Goal: Transaction & Acquisition: Purchase product/service

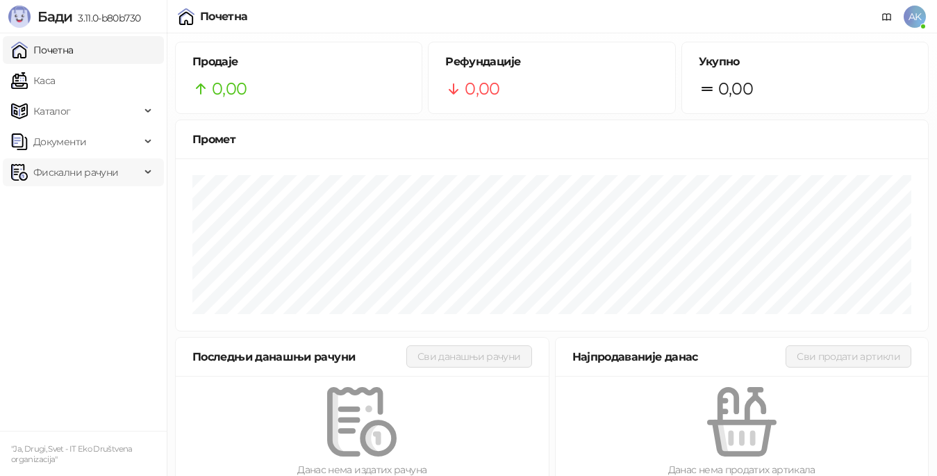
click at [144, 168] on div "Фискални рачуни" at bounding box center [83, 172] width 161 height 28
click at [110, 210] on link "Издати рачуни" at bounding box center [63, 203] width 93 height 28
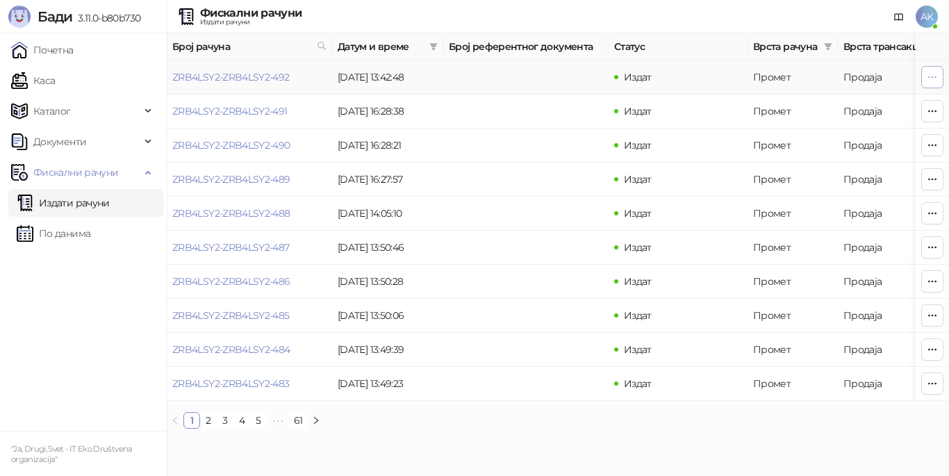
click at [933, 77] on icon "button" at bounding box center [933, 76] width 8 height 1
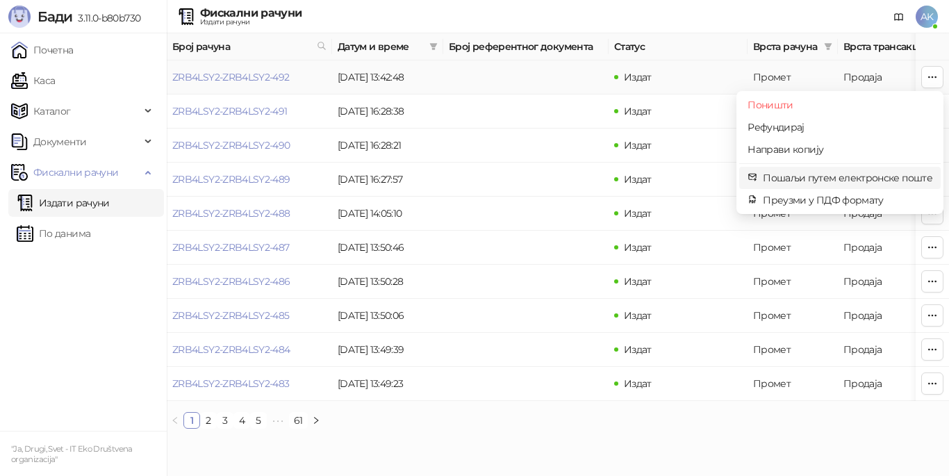
click at [907, 176] on span "Пошаљи путем електронске поште" at bounding box center [848, 177] width 170 height 15
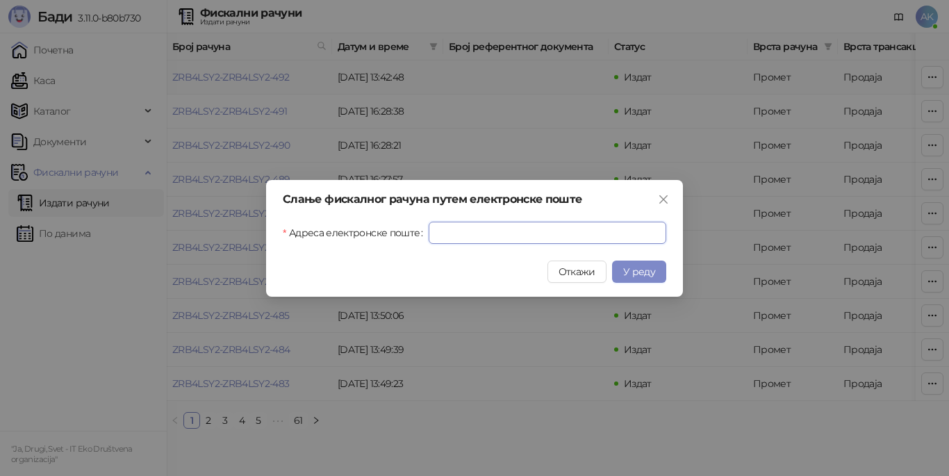
click at [488, 227] on input "Адреса електронске поште" at bounding box center [548, 233] width 238 height 22
click at [502, 233] on input "Адреса електронске поште" at bounding box center [548, 233] width 238 height 22
type input "**********"
click at [642, 270] on span "У реду" at bounding box center [639, 271] width 32 height 13
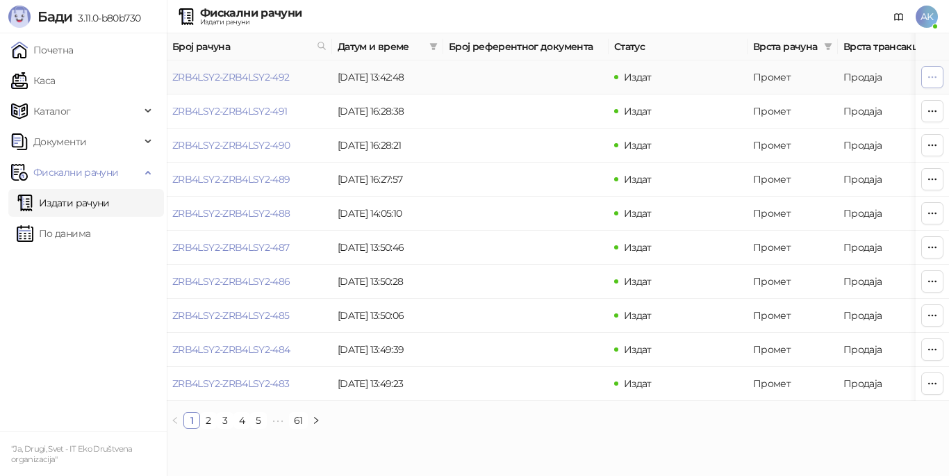
click at [929, 73] on icon "button" at bounding box center [932, 77] width 11 height 11
click at [677, 429] on ul "1 2 3 4 5 ••• 61" at bounding box center [558, 420] width 782 height 17
click at [281, 78] on link "ZRB4LSY2-ZRB4LSY2-492" at bounding box center [230, 77] width 117 height 13
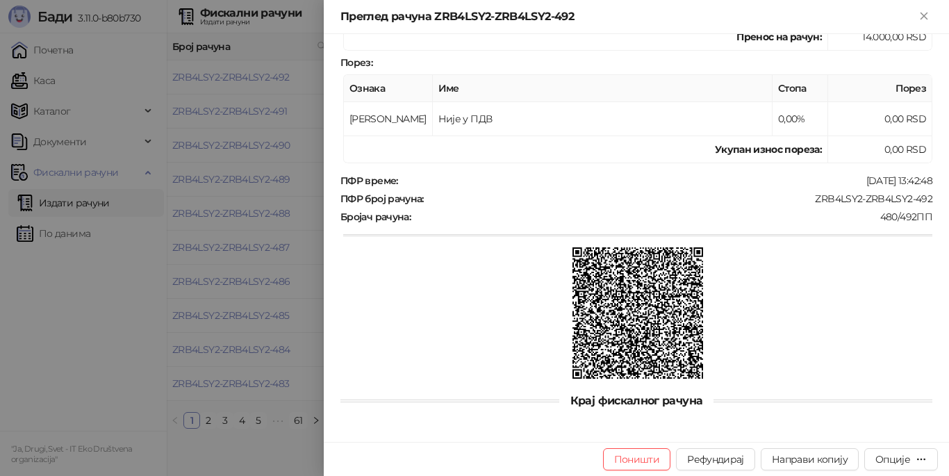
scroll to position [311, 0]
click at [911, 459] on div "Опције" at bounding box center [900, 458] width 51 height 13
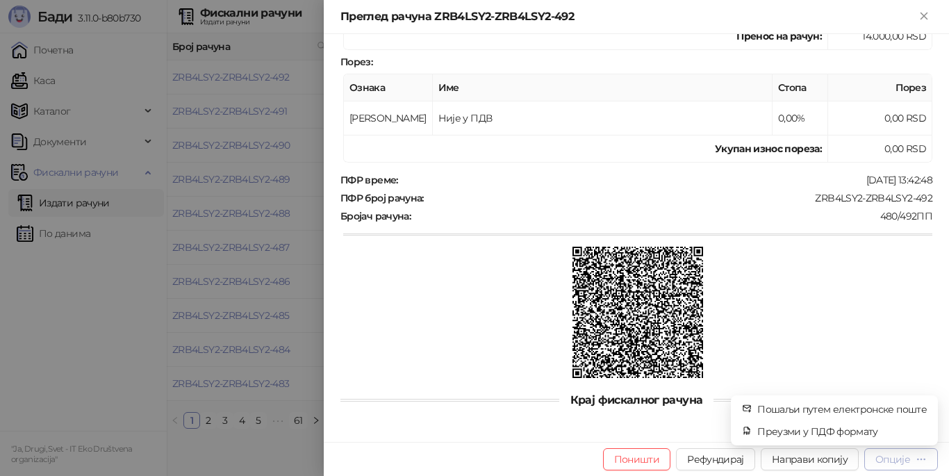
click at [911, 459] on div "Опције" at bounding box center [900, 458] width 51 height 13
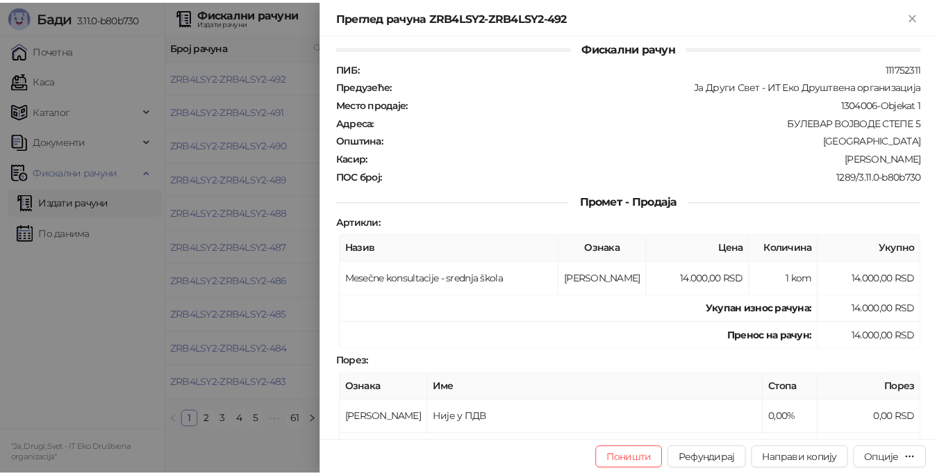
scroll to position [0, 0]
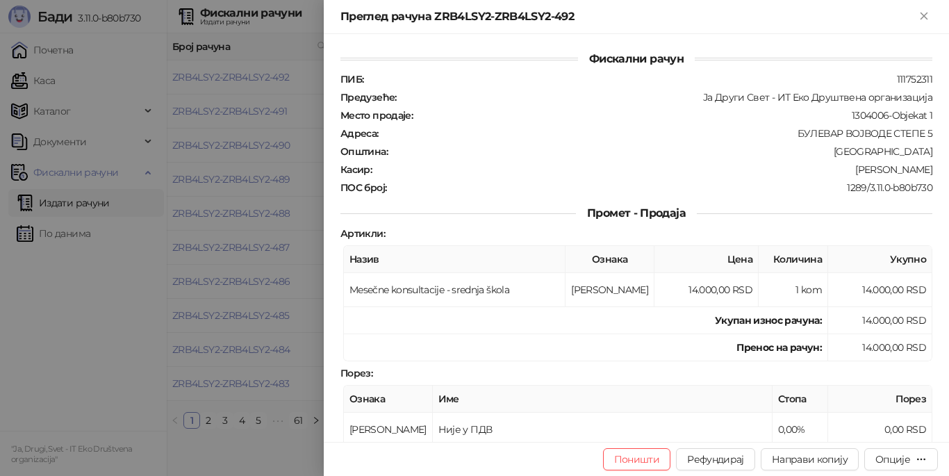
click at [76, 306] on div at bounding box center [474, 238] width 949 height 476
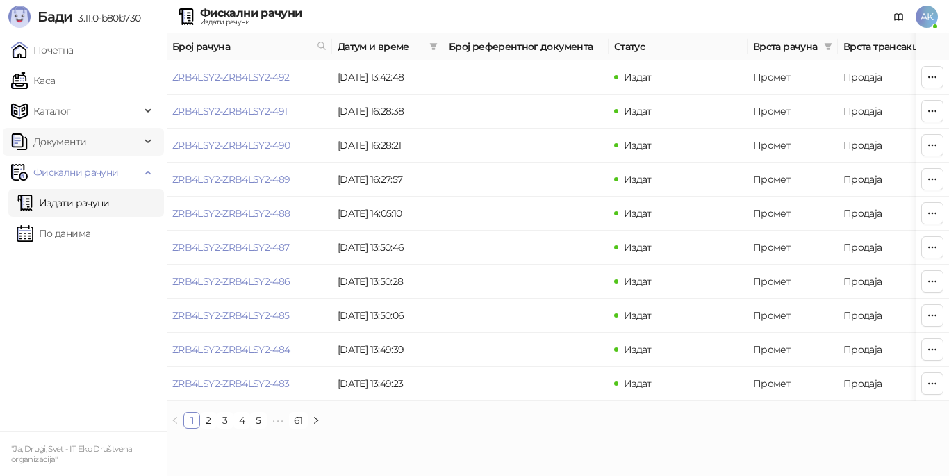
click at [146, 142] on icon at bounding box center [149, 142] width 7 height 0
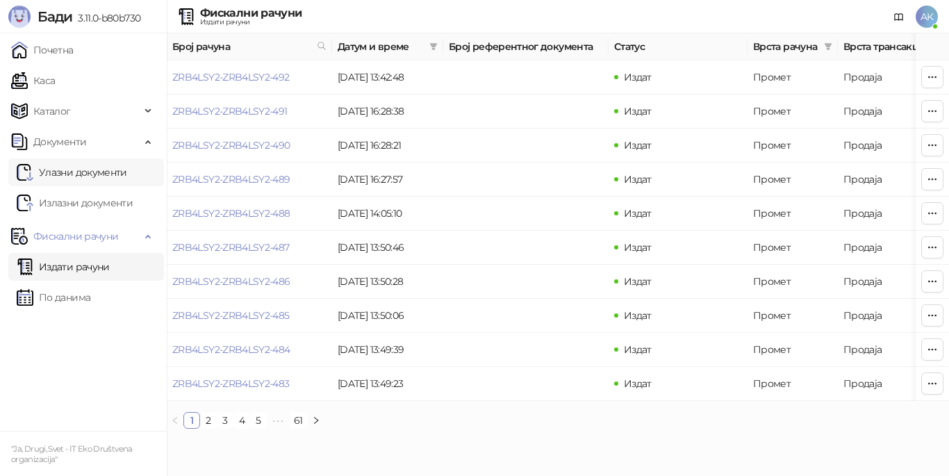
click at [127, 166] on link "Улазни документи" at bounding box center [72, 172] width 110 height 28
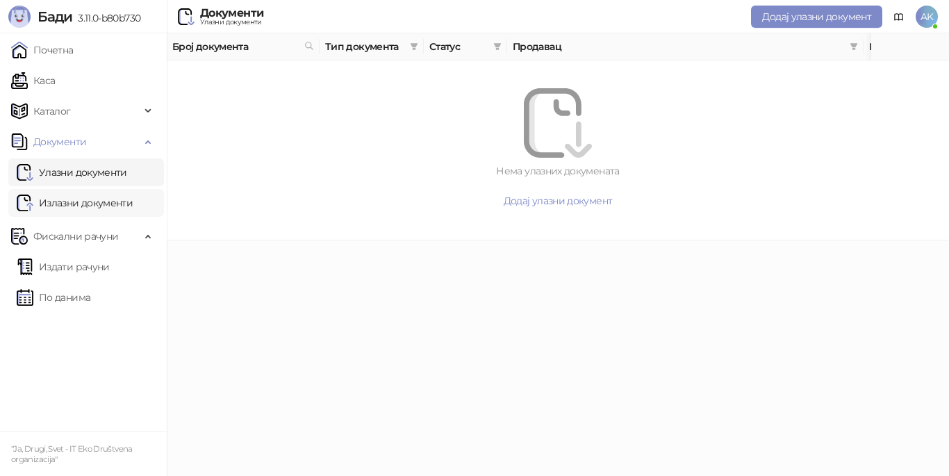
click at [132, 193] on link "Излазни документи" at bounding box center [75, 203] width 116 height 28
click at [143, 110] on div "Каталог" at bounding box center [83, 111] width 161 height 28
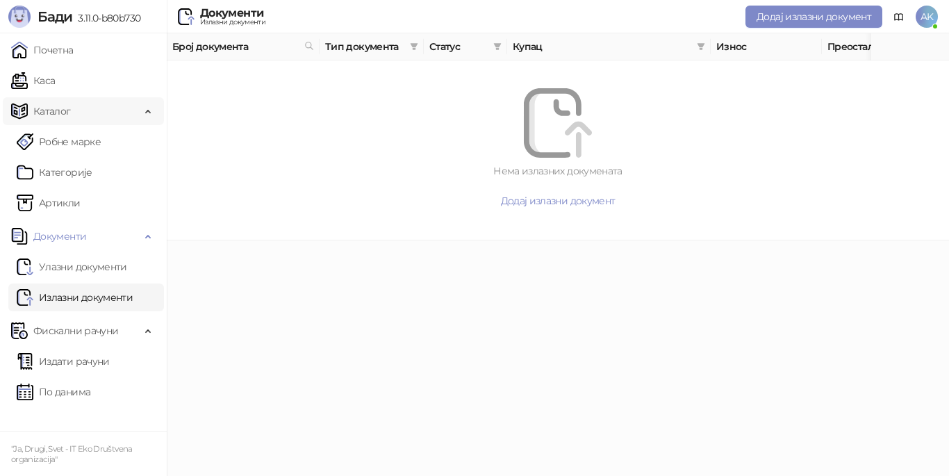
click at [143, 110] on div "Каталог" at bounding box center [83, 111] width 161 height 28
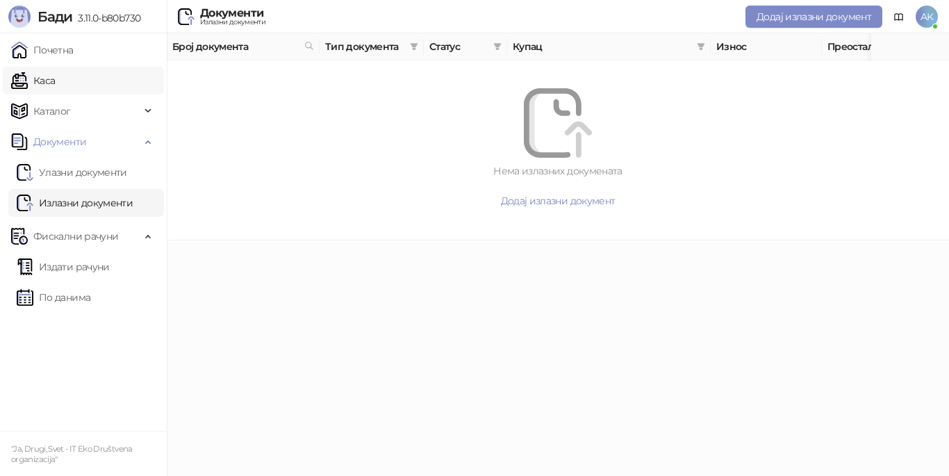
click at [55, 83] on link "Каса" at bounding box center [33, 81] width 44 height 28
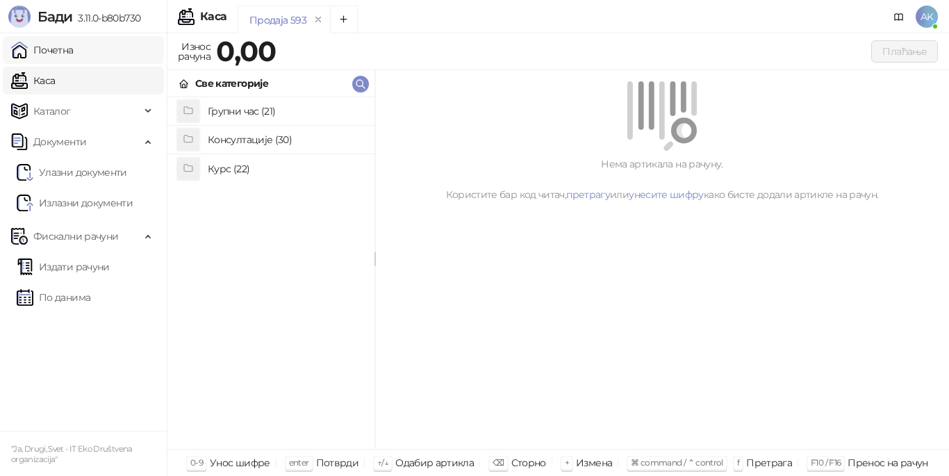
click at [74, 54] on link "Почетна" at bounding box center [42, 50] width 63 height 28
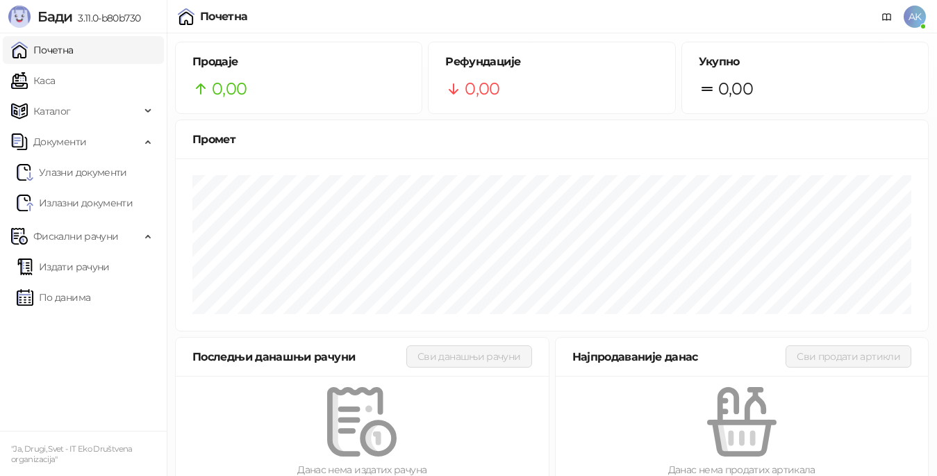
drag, startPoint x: 11, startPoint y: 0, endPoint x: 365, endPoint y: 138, distance: 380.4
click at [365, 138] on div "Промет" at bounding box center [551, 139] width 719 height 17
click at [926, 13] on div "Почетна AK" at bounding box center [468, 16] width 937 height 33
click at [914, 15] on span "AK" at bounding box center [915, 17] width 22 height 22
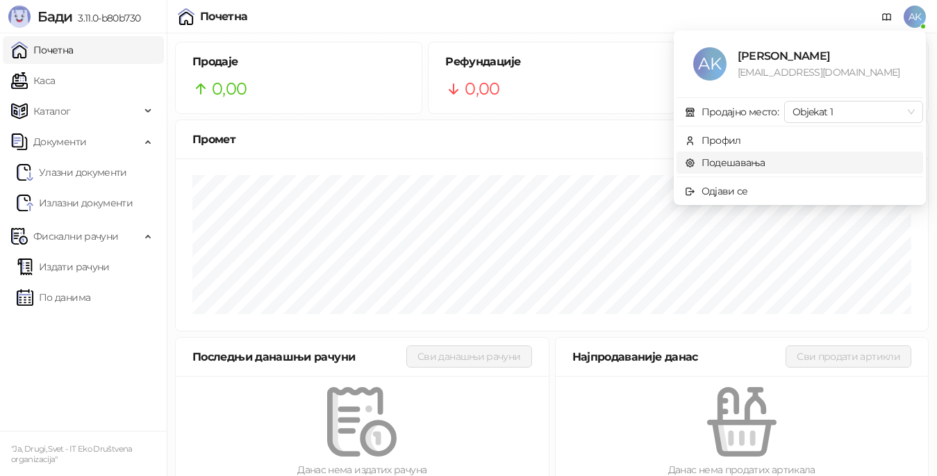
click at [733, 156] on link "Подешавања" at bounding box center [725, 162] width 81 height 13
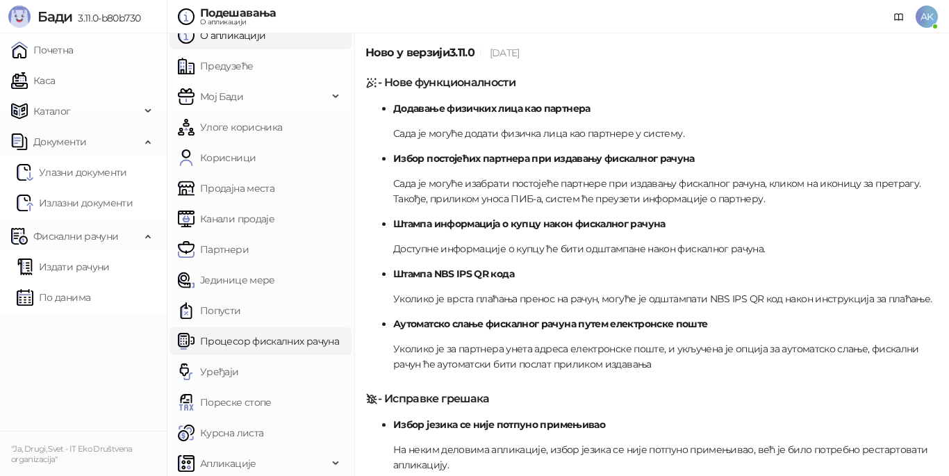
scroll to position [19, 0]
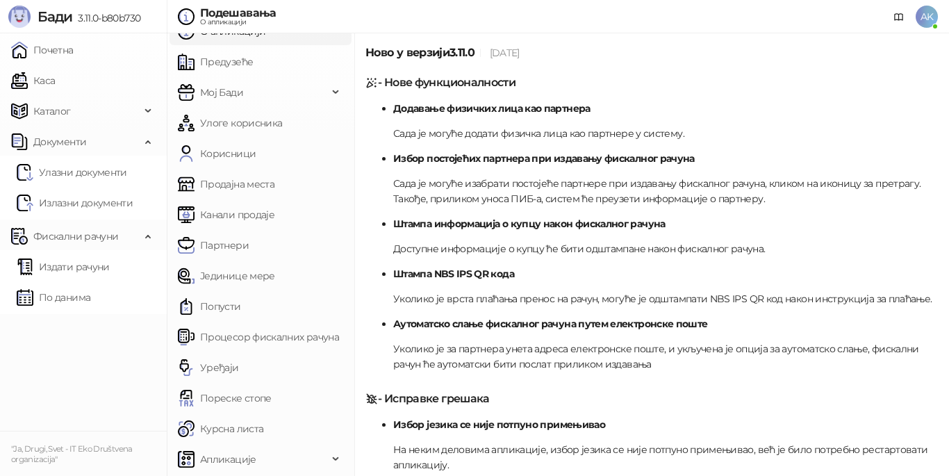
click at [614, 360] on p "Уколико је за партнера унета адреса електронске поште, и укључена је опција за …" at bounding box center [665, 356] width 545 height 31
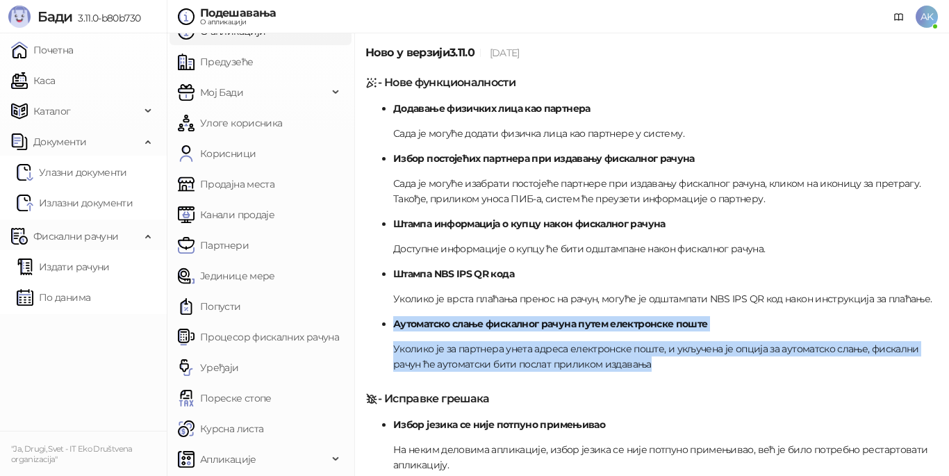
drag, startPoint x: 660, startPoint y: 365, endPoint x: 377, endPoint y: 321, distance: 286.9
click at [377, 321] on ul "Додавање физичких лица као партнера Сада је могуће додати физичка лица као парт…" at bounding box center [651, 236] width 573 height 271
copy li "Аутоматско слање фискалног рачуна путем електронске поште Уколико је за партнер…"
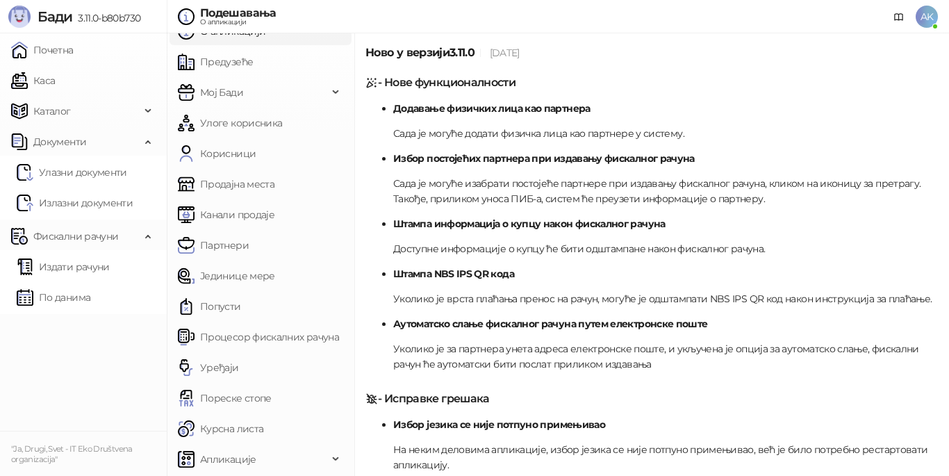
click at [677, 390] on h5 "- Исправке грешака" at bounding box center [651, 398] width 573 height 17
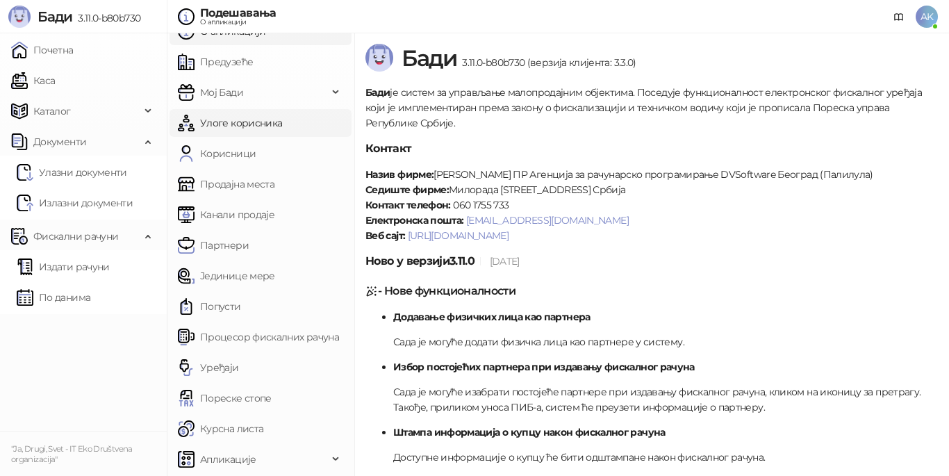
scroll to position [0, 0]
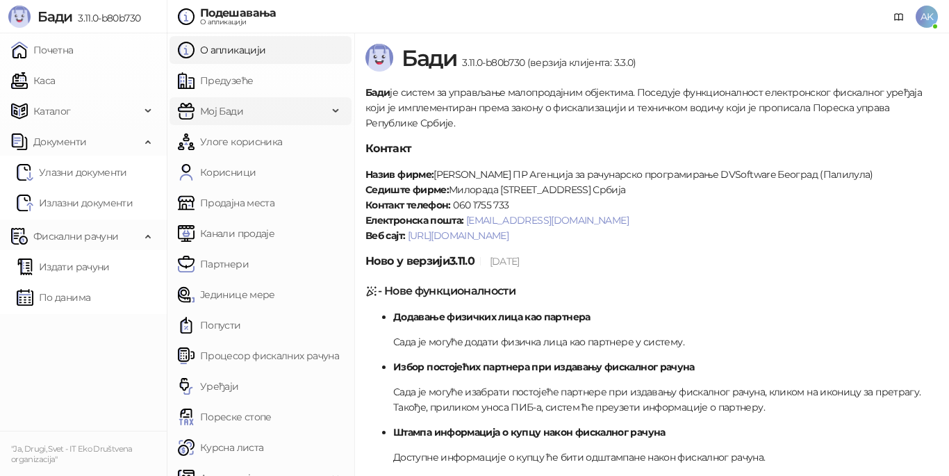
click at [334, 111] on icon at bounding box center [337, 111] width 7 height 0
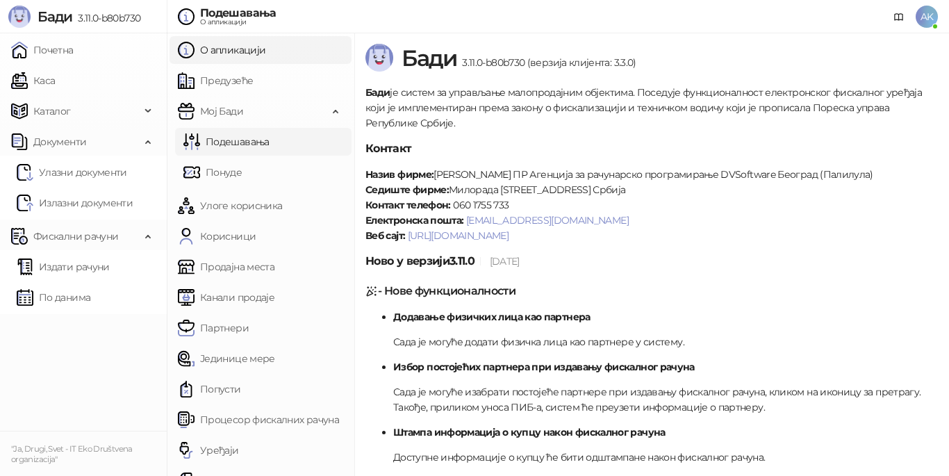
drag, startPoint x: 271, startPoint y: 89, endPoint x: 253, endPoint y: 135, distance: 49.9
click at [253, 88] on link "Предузеће" at bounding box center [215, 81] width 75 height 28
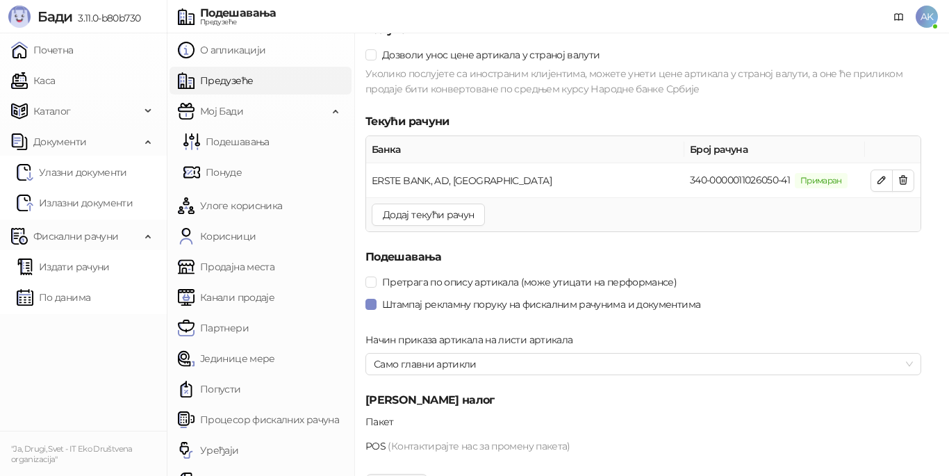
scroll to position [1408, 0]
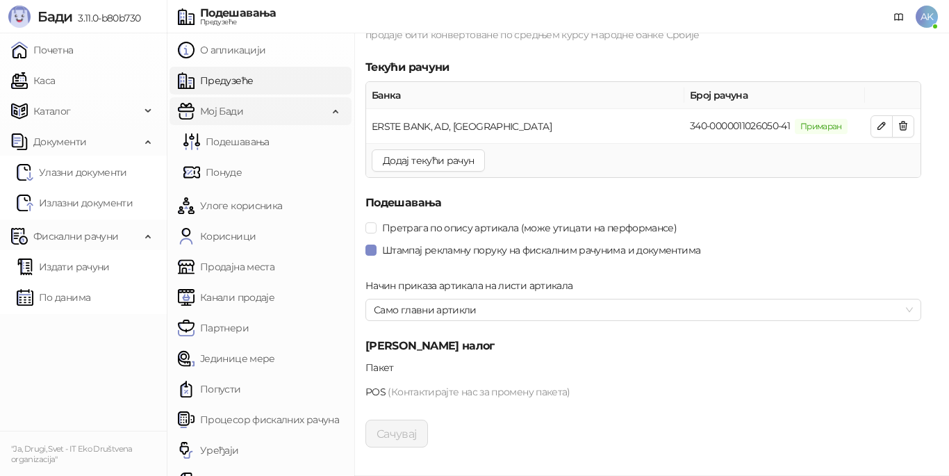
click at [267, 115] on span "Мој Бади" at bounding box center [253, 111] width 150 height 28
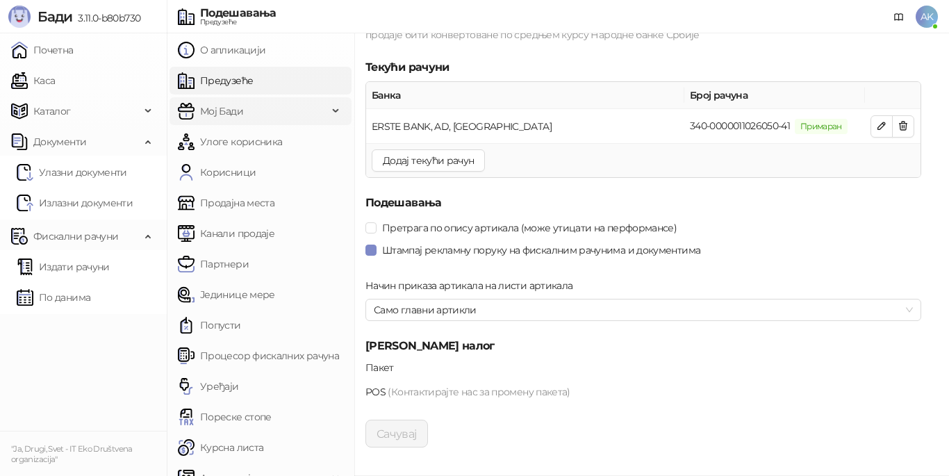
click at [267, 115] on span "Мој Бади" at bounding box center [253, 111] width 150 height 28
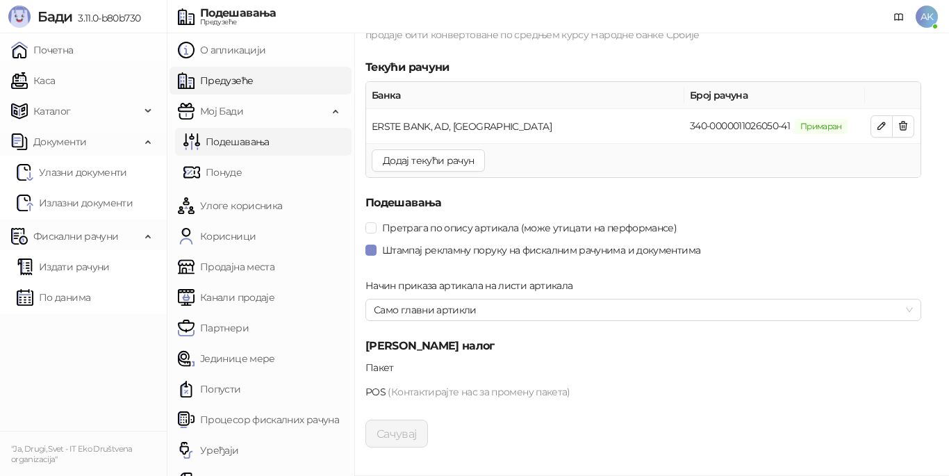
click at [267, 131] on link "Подешавања" at bounding box center [226, 142] width 86 height 28
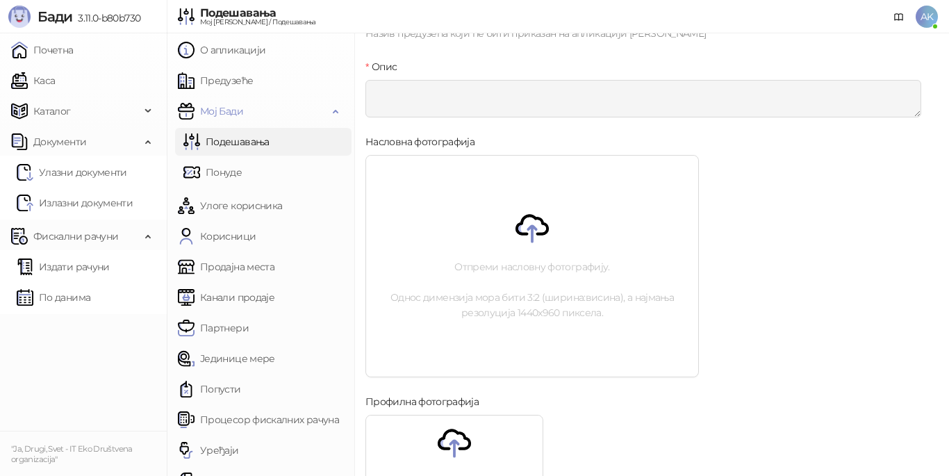
scroll to position [208, 0]
click at [242, 168] on link "Понуде" at bounding box center [212, 172] width 58 height 28
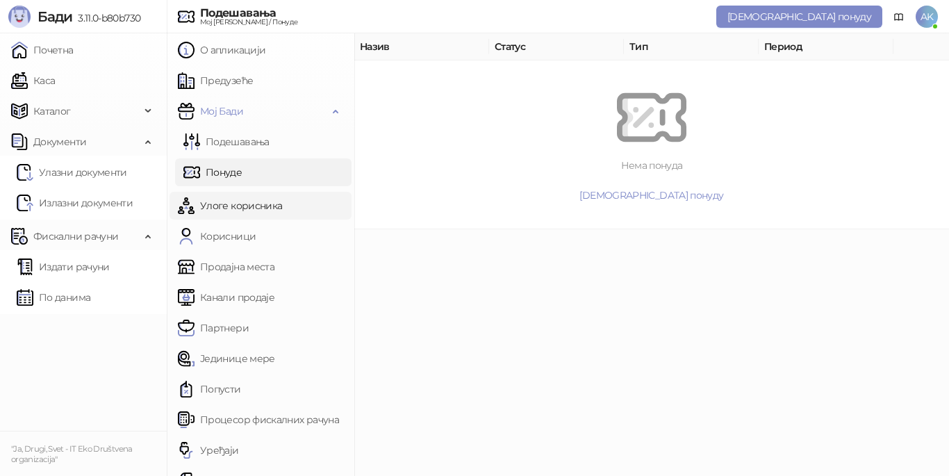
click at [282, 201] on link "Улоге корисника" at bounding box center [230, 206] width 104 height 28
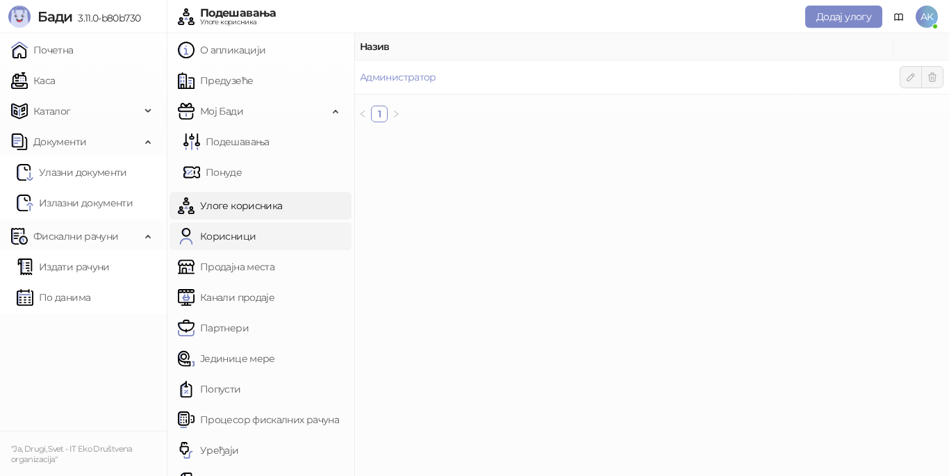
click at [256, 231] on link "Корисници" at bounding box center [217, 236] width 78 height 28
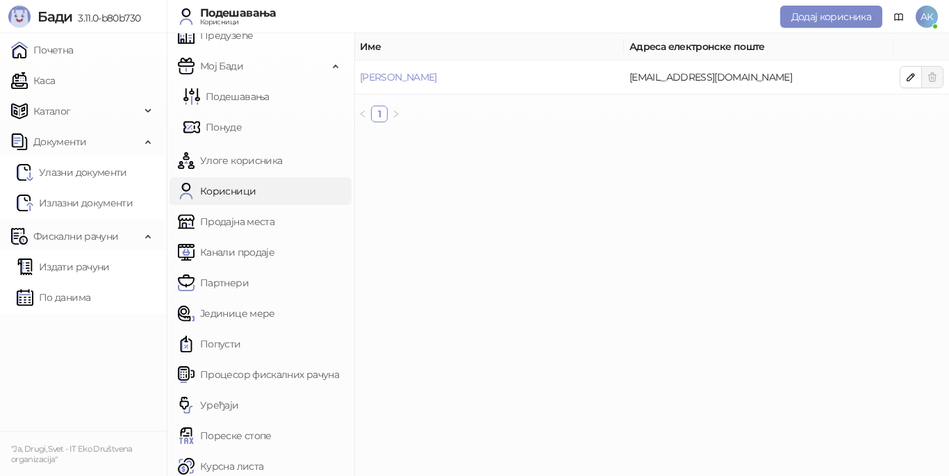
scroll to position [69, 0]
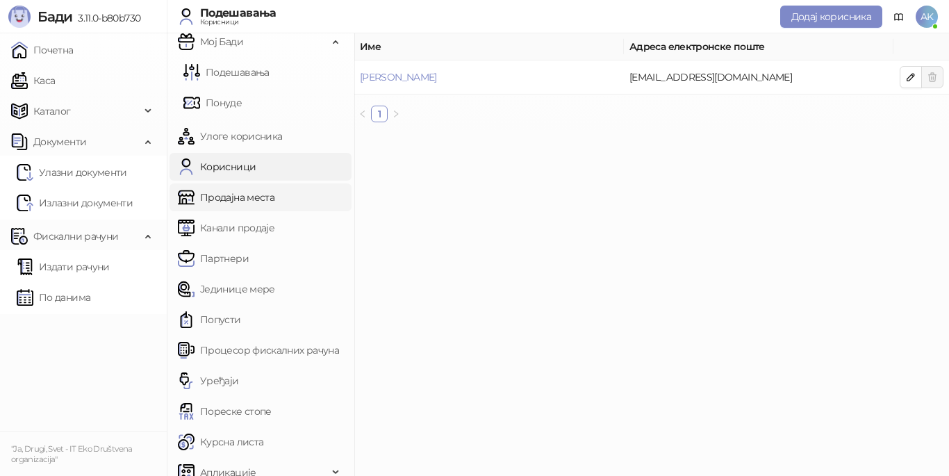
click at [274, 198] on link "Продајна места" at bounding box center [226, 197] width 97 height 28
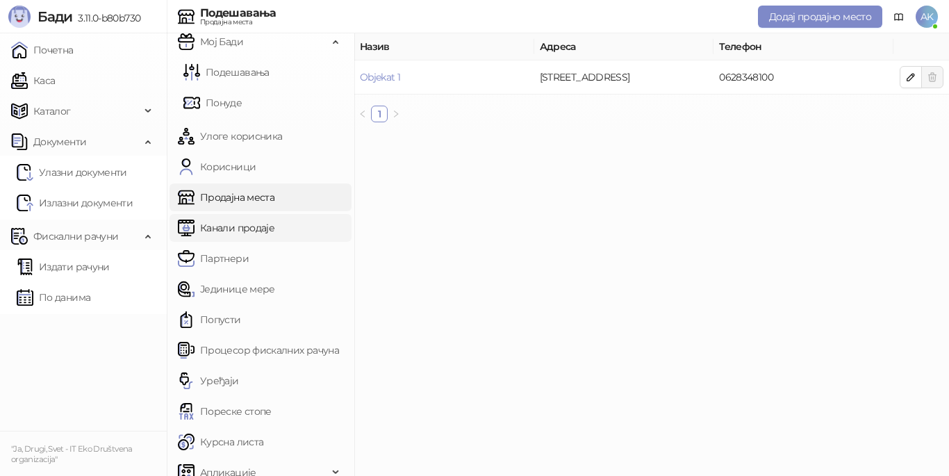
click at [274, 225] on link "Канали продаје" at bounding box center [226, 228] width 97 height 28
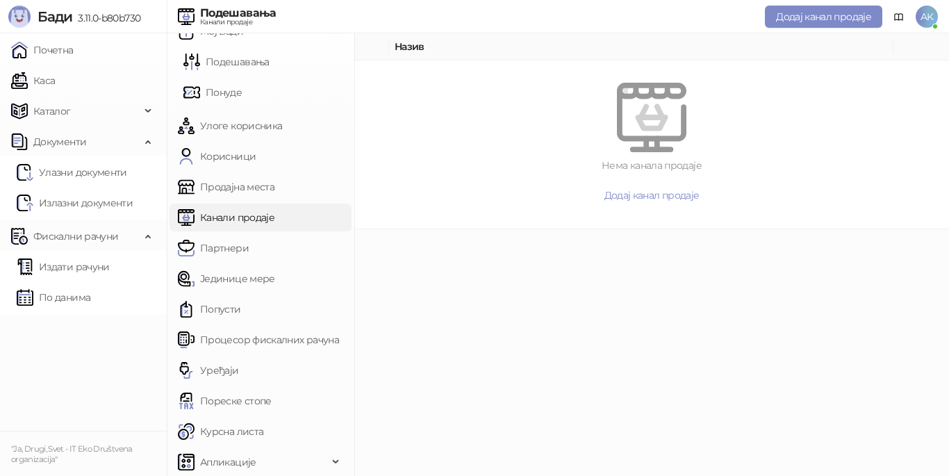
scroll to position [83, 0]
click at [249, 254] on link "Партнери" at bounding box center [213, 245] width 71 height 28
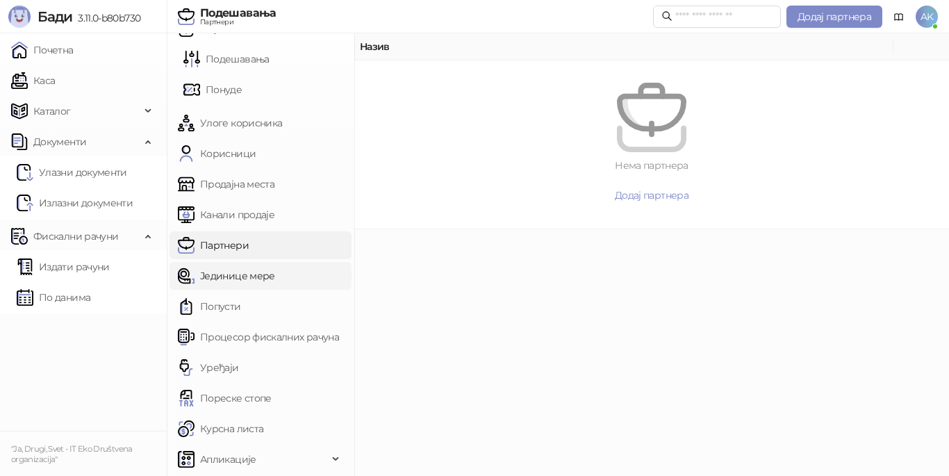
click at [275, 274] on link "Јединице мере" at bounding box center [226, 276] width 97 height 28
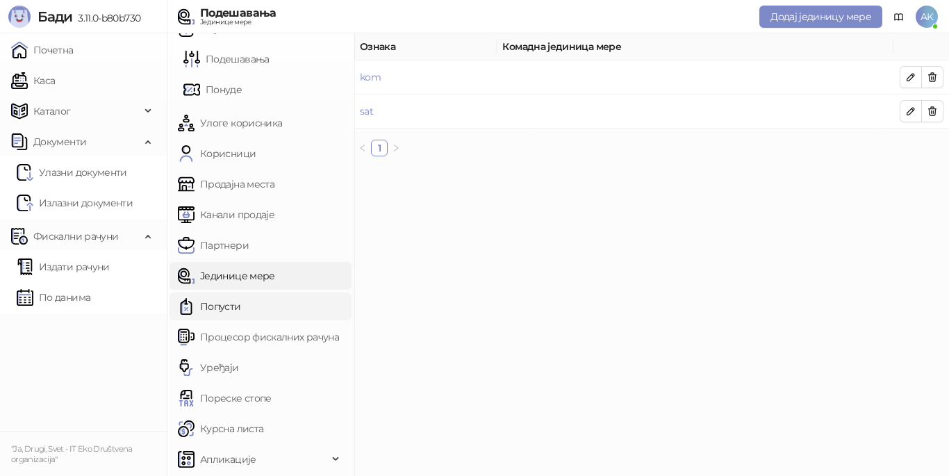
click at [241, 302] on link "Попусти" at bounding box center [209, 307] width 63 height 28
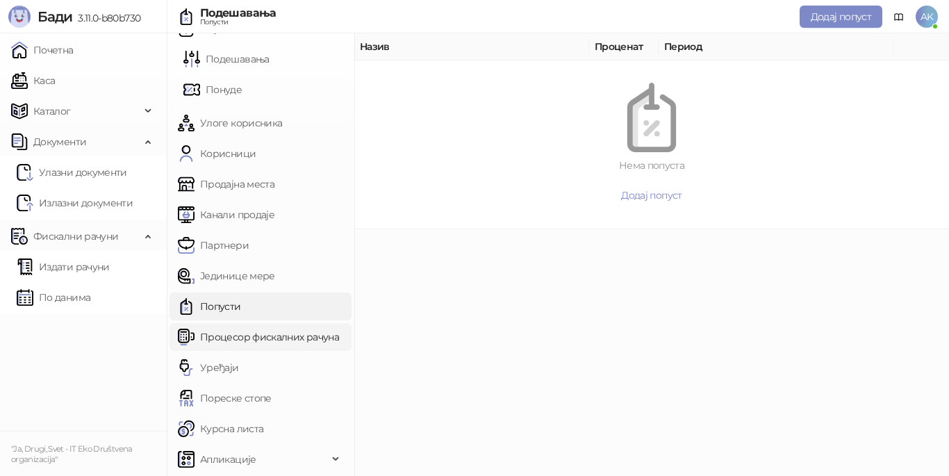
click at [276, 338] on link "Процесор фискалних рачуна" at bounding box center [258, 337] width 161 height 28
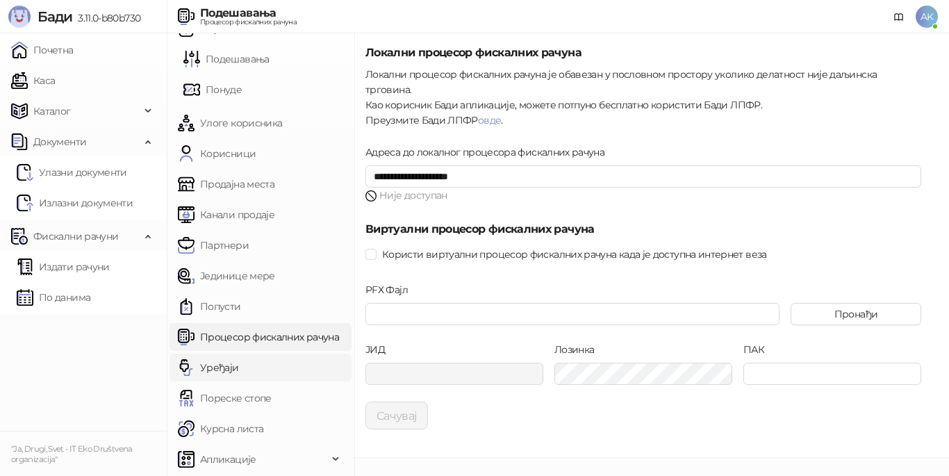
click at [239, 365] on link "Уређаји" at bounding box center [208, 368] width 61 height 28
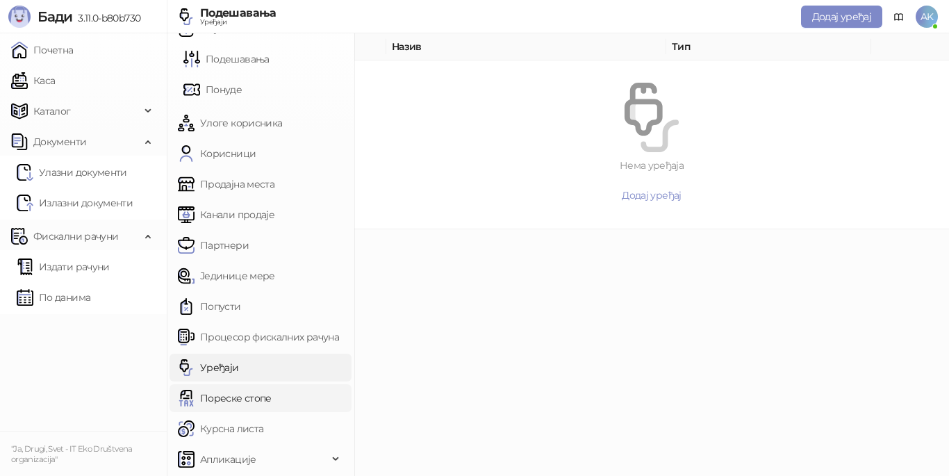
click at [272, 393] on link "Пореске стопе" at bounding box center [225, 398] width 94 height 28
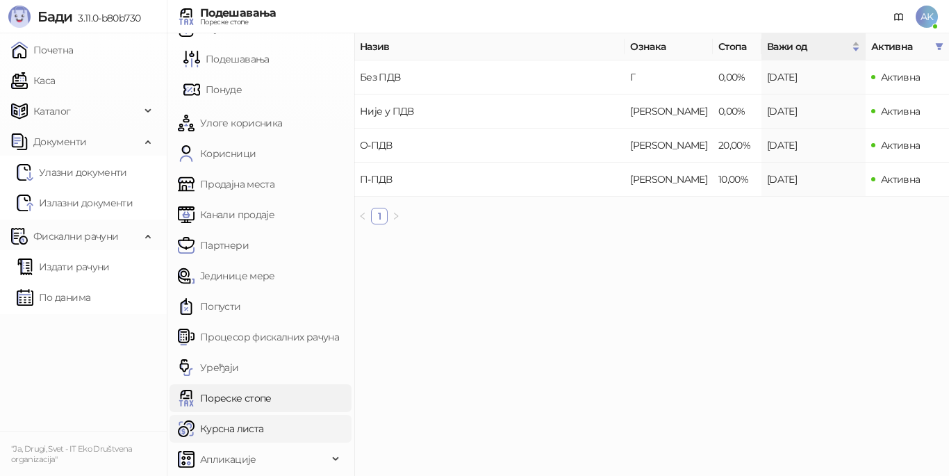
click at [263, 437] on link "Курсна листа" at bounding box center [220, 429] width 85 height 28
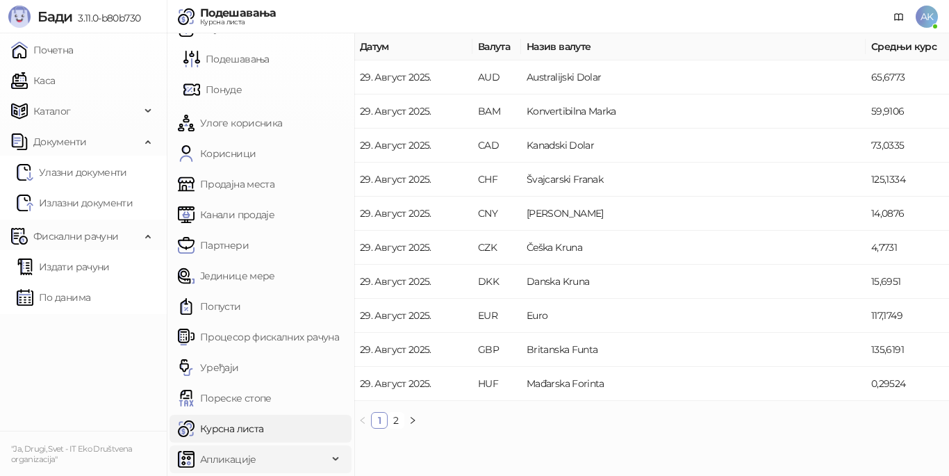
click at [290, 456] on span "Апликације" at bounding box center [253, 459] width 150 height 28
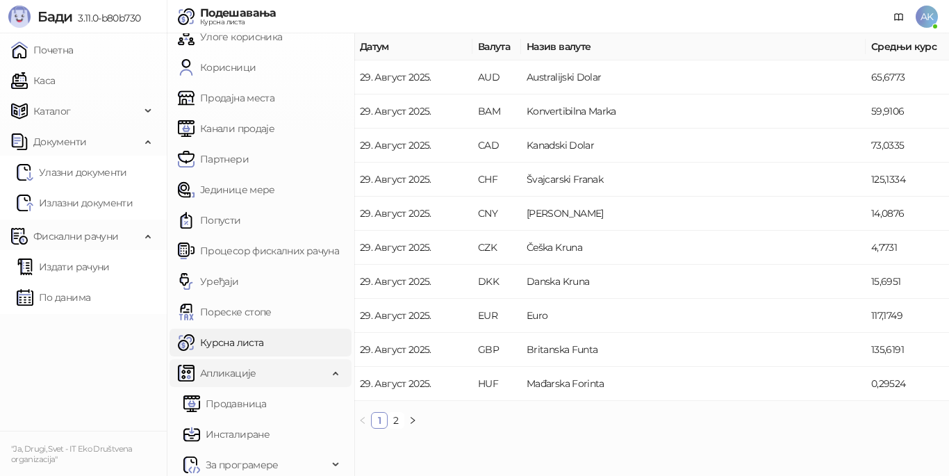
scroll to position [174, 0]
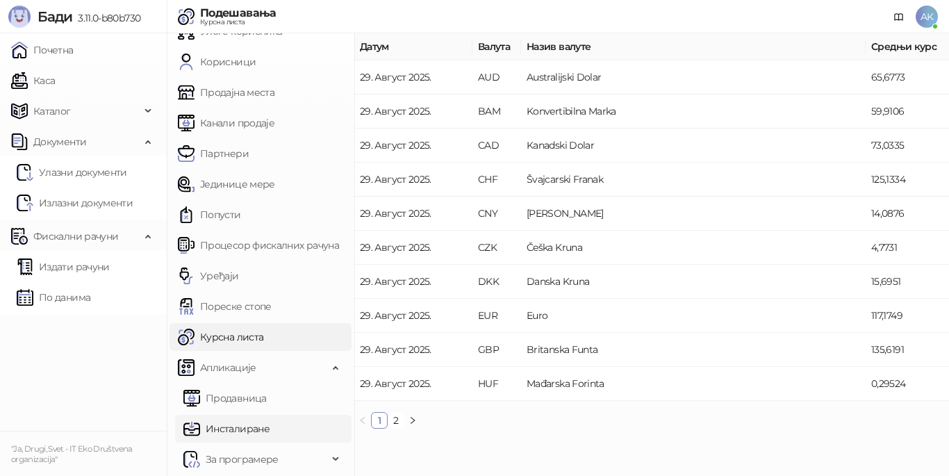
click at [270, 425] on link "Инсталиране" at bounding box center [226, 429] width 86 height 28
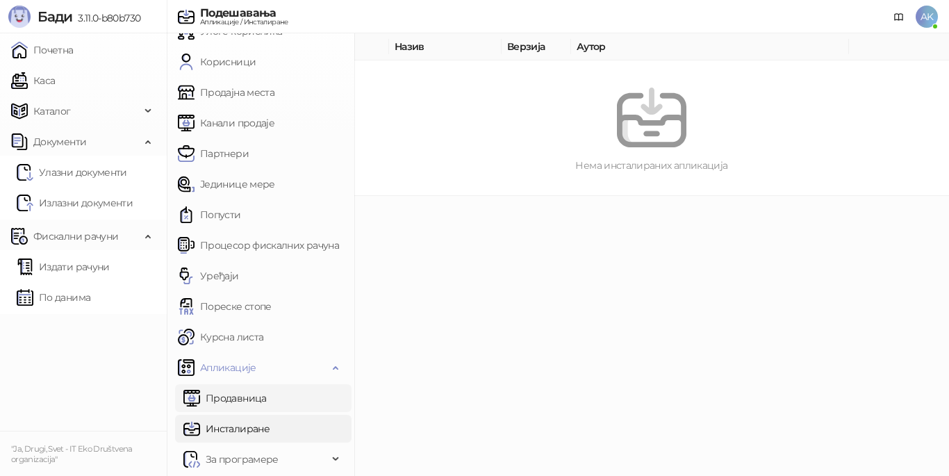
click at [267, 400] on link "Продавница" at bounding box center [224, 398] width 83 height 28
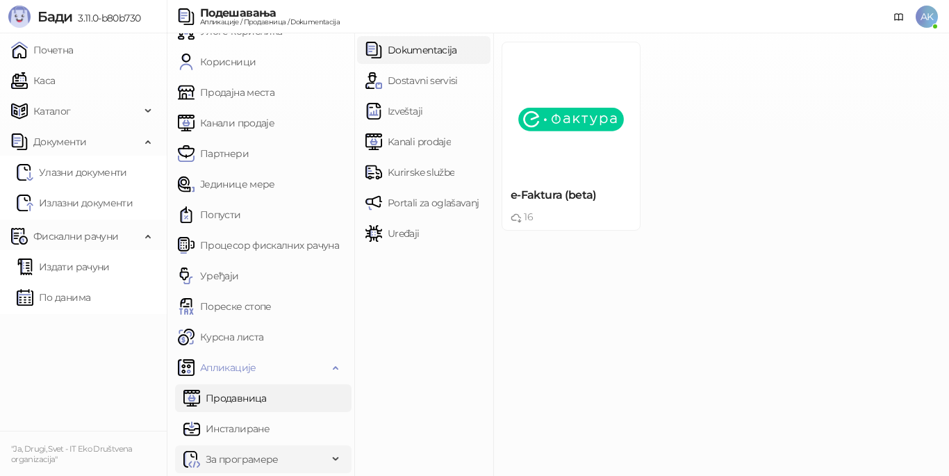
click at [320, 455] on div "За програмере" at bounding box center [263, 459] width 176 height 28
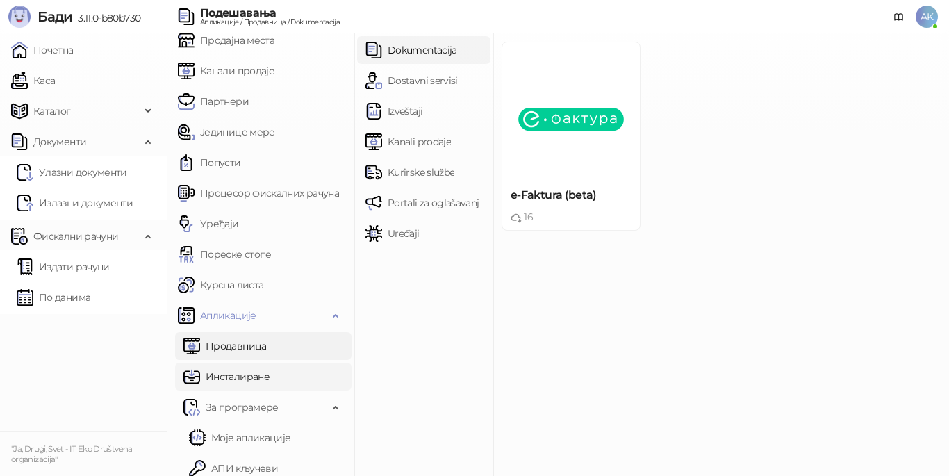
scroll to position [266, 0]
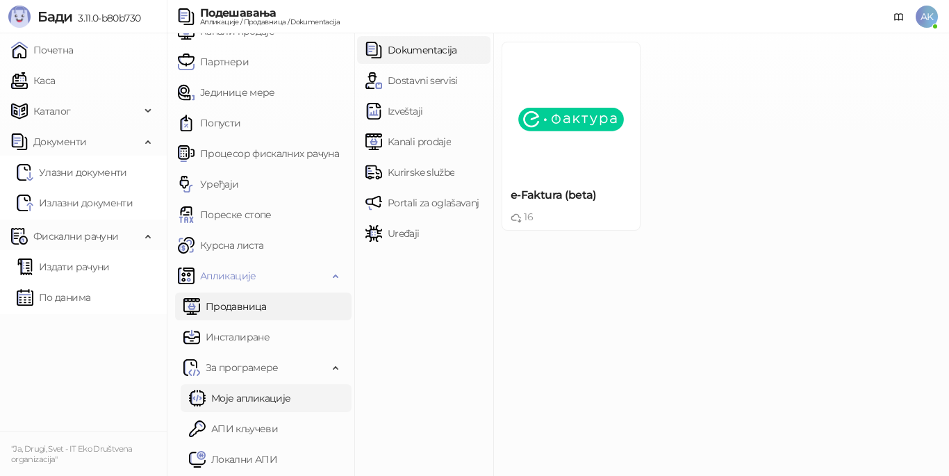
click at [290, 392] on link "Моје апликације" at bounding box center [239, 398] width 101 height 28
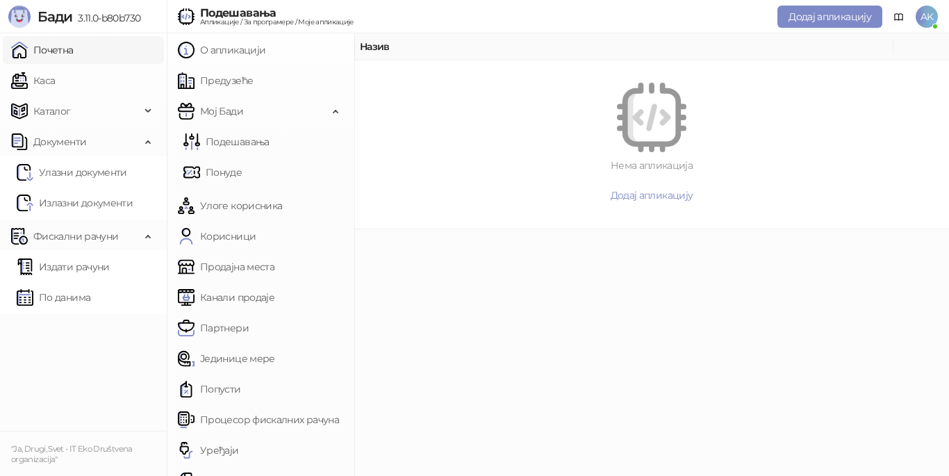
click at [74, 56] on link "Почетна" at bounding box center [42, 50] width 63 height 28
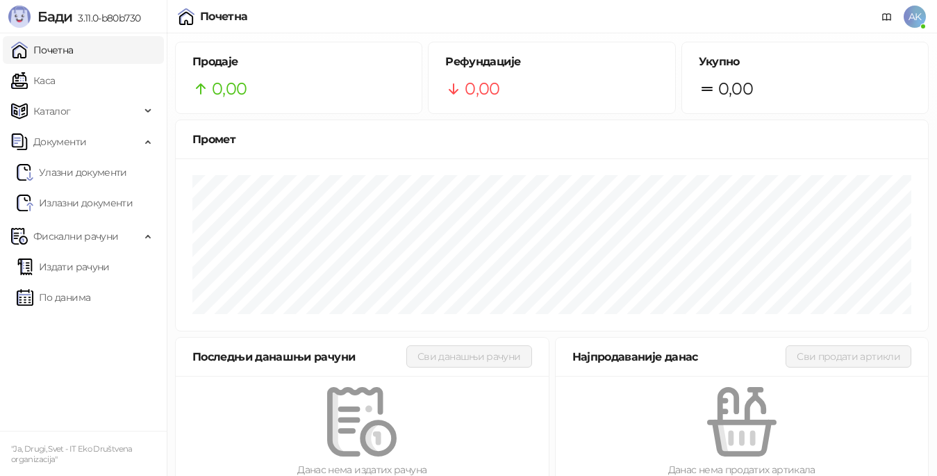
click at [93, 379] on ul "Почетна [PERSON_NAME] Робне марке [PERSON_NAME] Документи Улазни документи Изла…" at bounding box center [83, 231] width 167 height 397
click at [55, 75] on link "Каса" at bounding box center [33, 81] width 44 height 28
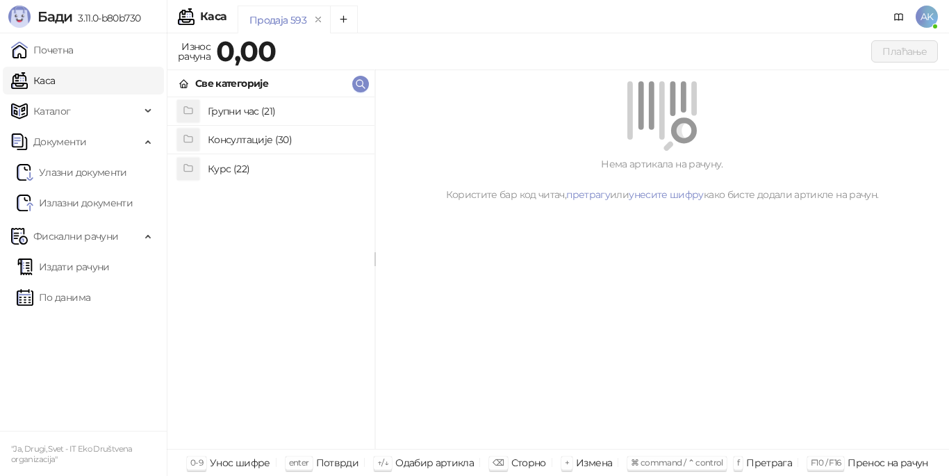
click at [660, 336] on div "Нема артикала на рачуну. Користите бар код читач, претрагу или унесите шифру ка…" at bounding box center [662, 259] width 574 height 379
click at [284, 372] on div "Групни час (21) Консултације (30) Курс (22)" at bounding box center [270, 273] width 207 height 352
click at [302, 268] on div "Групни час (21) Консултације (30) Курс (22)" at bounding box center [270, 273] width 207 height 352
click at [233, 167] on h4 "Курс (22)" at bounding box center [286, 169] width 156 height 22
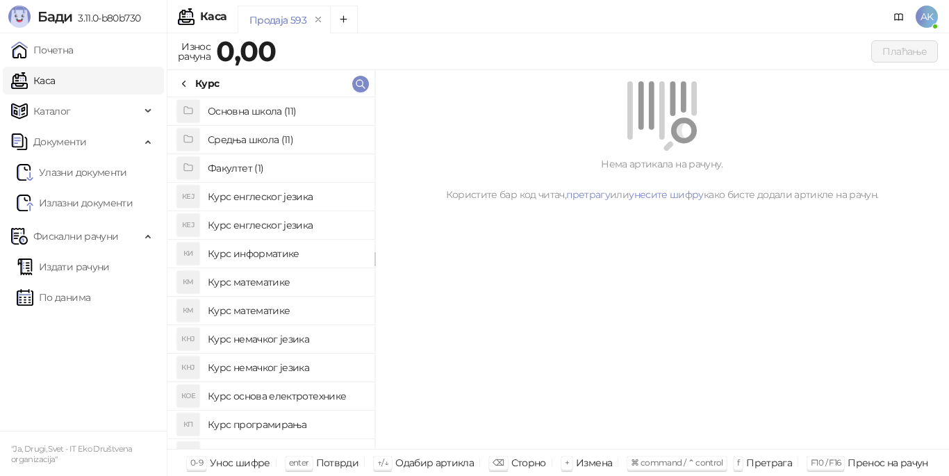
click at [268, 107] on h4 "Основна школа (11)" at bounding box center [286, 111] width 156 height 22
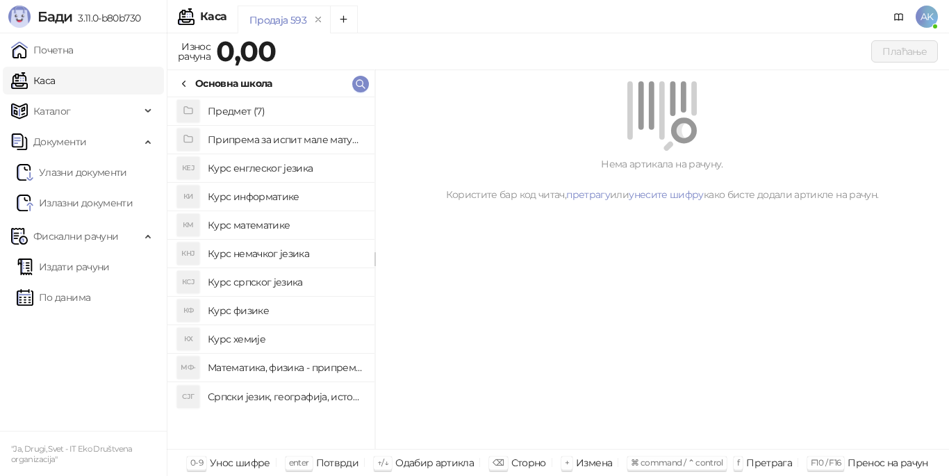
click at [254, 105] on h4 "Предмет (7)" at bounding box center [286, 111] width 156 height 22
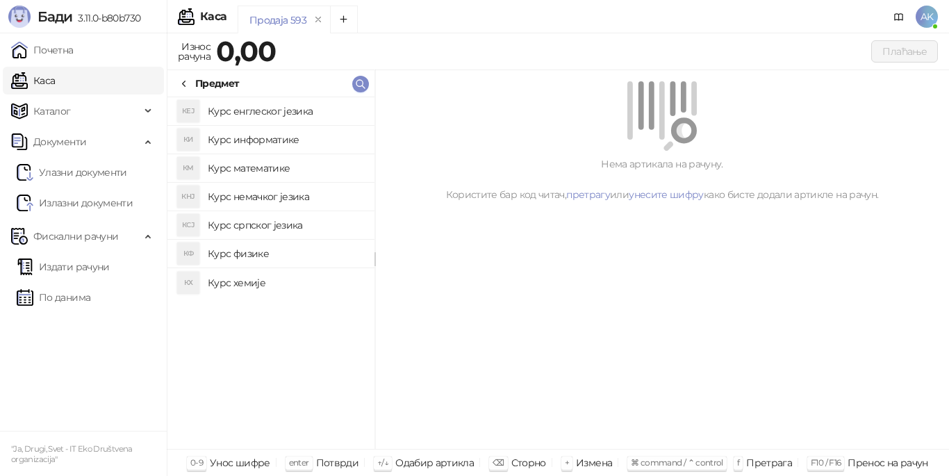
click at [263, 168] on h4 "Курс математике" at bounding box center [286, 168] width 156 height 22
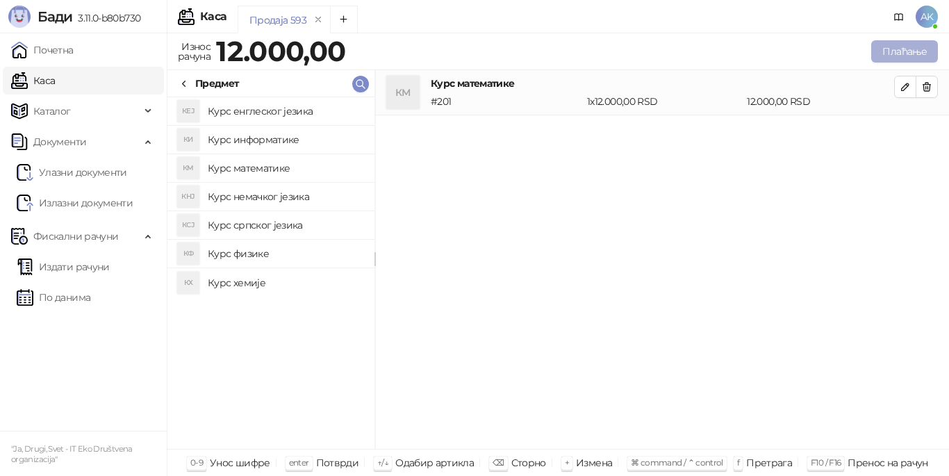
click at [883, 50] on button "Плаћање" at bounding box center [904, 51] width 67 height 22
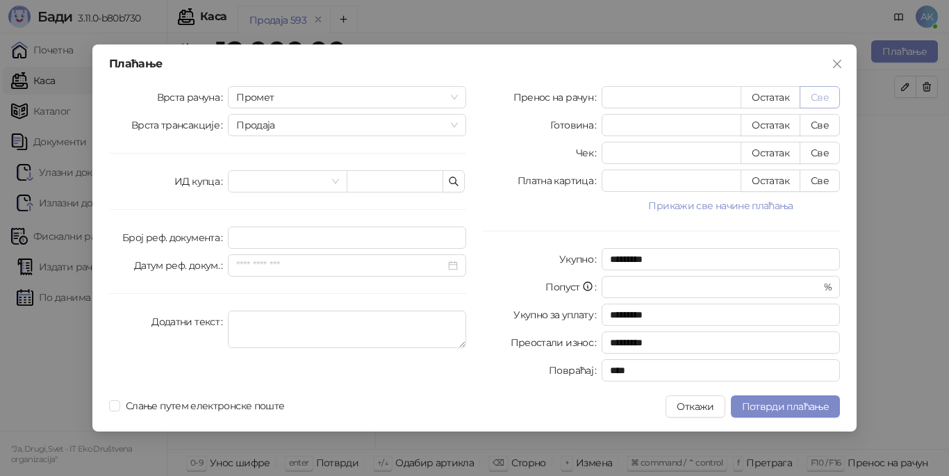
click at [821, 94] on button "Све" at bounding box center [820, 97] width 40 height 22
type input "*****"
type input "****"
click at [456, 94] on span "Промет" at bounding box center [347, 97] width 222 height 21
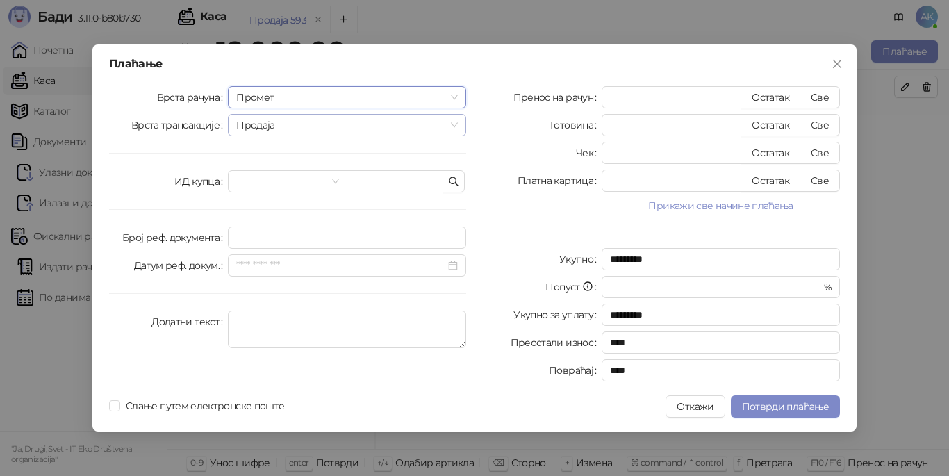
click at [452, 122] on span "Продаја" at bounding box center [347, 125] width 222 height 21
click at [505, 167] on div "Пренос на рачун ***** Остатак Све Готовина * Остатак Све Чек * Остатак Све Плат…" at bounding box center [662, 236] width 374 height 301
click at [331, 182] on span at bounding box center [287, 181] width 102 height 21
click at [334, 179] on span at bounding box center [287, 181] width 102 height 21
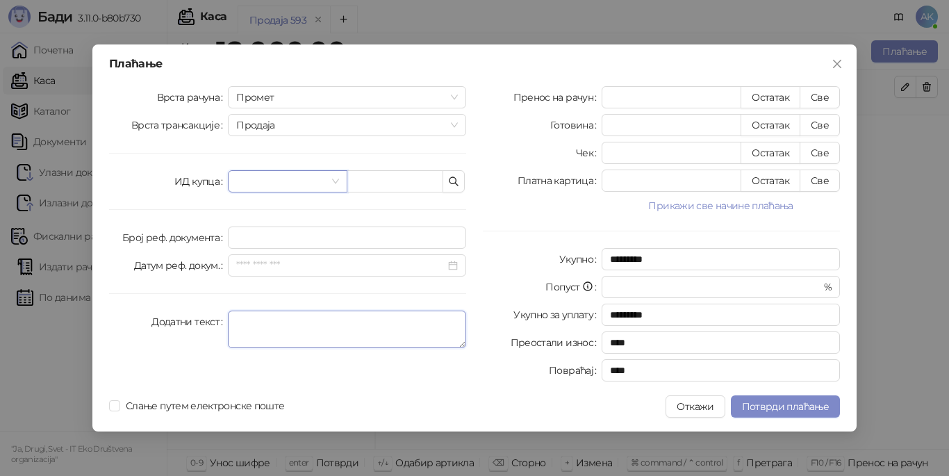
click at [268, 318] on textarea "Додатни текст" at bounding box center [347, 330] width 238 height 38
click at [503, 272] on div "Пренос на рачун ***** Остатак Све Готовина * Остатак Све Чек * Остатак Све Плат…" at bounding box center [662, 236] width 374 height 301
click at [283, 336] on textarea "Додатни текст" at bounding box center [347, 330] width 238 height 38
click at [302, 242] on input "Број реф. документа" at bounding box center [347, 238] width 238 height 22
click at [330, 259] on input "Датум реф. докум." at bounding box center [340, 265] width 209 height 15
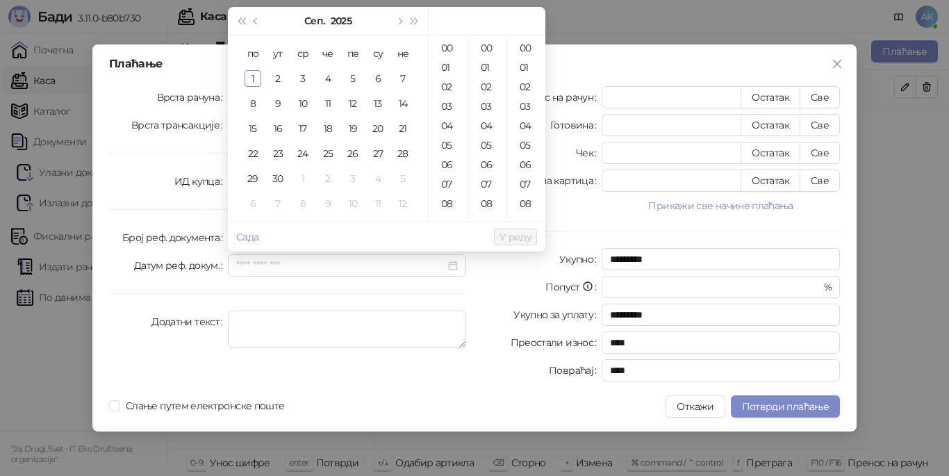
click at [303, 287] on div "Врста рачуна Промет Врста трансакције Продаја ИД купца Број реф. документа Дату…" at bounding box center [288, 236] width 374 height 301
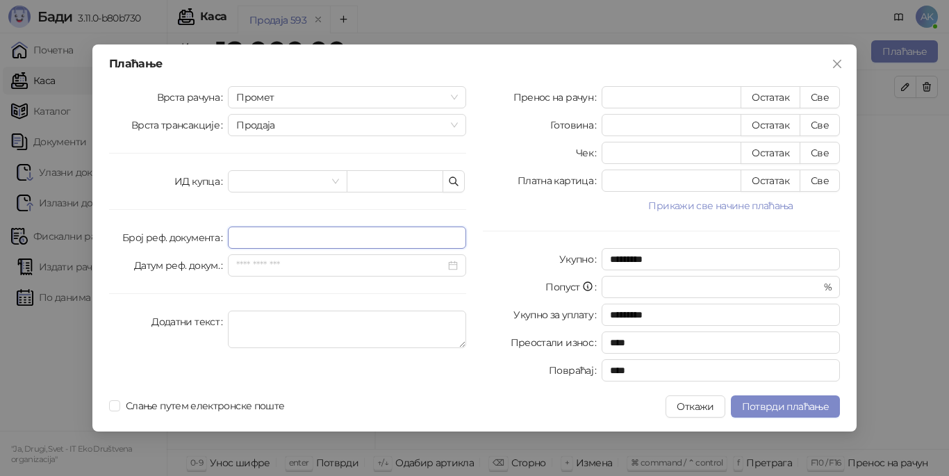
click at [263, 232] on input "Број реф. документа" at bounding box center [347, 238] width 238 height 22
click at [274, 330] on textarea "Додатни текст" at bounding box center [347, 330] width 238 height 38
click at [288, 318] on textarea "Додатни текст" at bounding box center [347, 330] width 238 height 38
type textarea "**********"
click at [783, 406] on span "Потврди плаћање" at bounding box center [785, 406] width 87 height 13
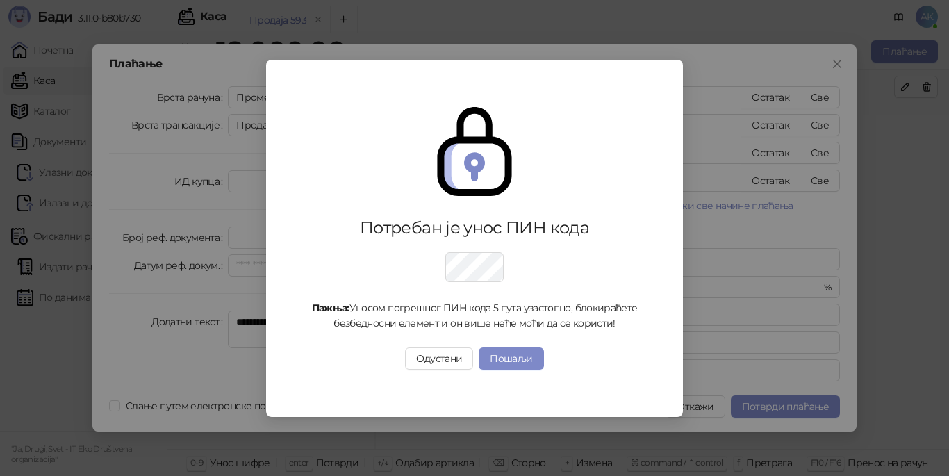
click at [307, 368] on div "Одустани Пошаљи" at bounding box center [474, 358] width 339 height 22
click at [434, 368] on button "Одустани" at bounding box center [439, 358] width 68 height 22
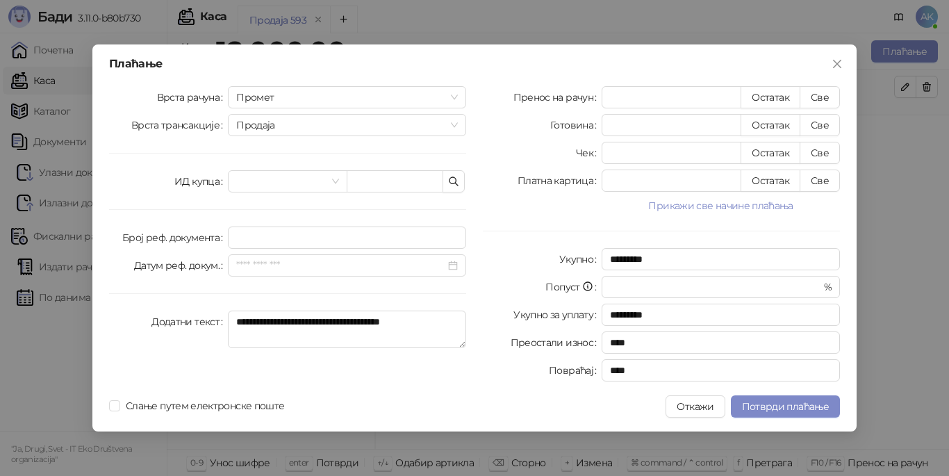
click at [420, 396] on div at bounding box center [478, 406] width 376 height 22
click at [705, 407] on button "Откажи" at bounding box center [695, 406] width 59 height 22
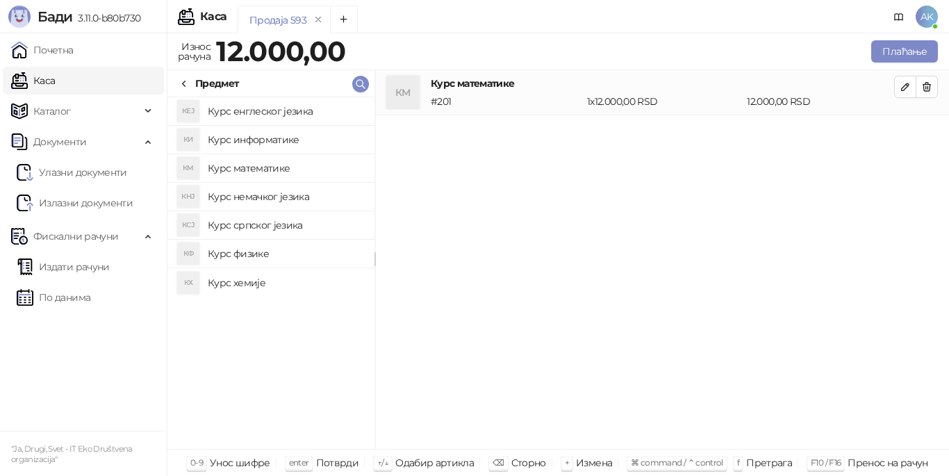
click at [438, 359] on div "КМ Курс математике # 201 1 x 12.000,00 RSD 12.000,00 RSD" at bounding box center [662, 259] width 574 height 379
click at [47, 77] on link "Каса" at bounding box center [33, 81] width 44 height 28
click at [900, 88] on icon "button" at bounding box center [905, 86] width 11 height 11
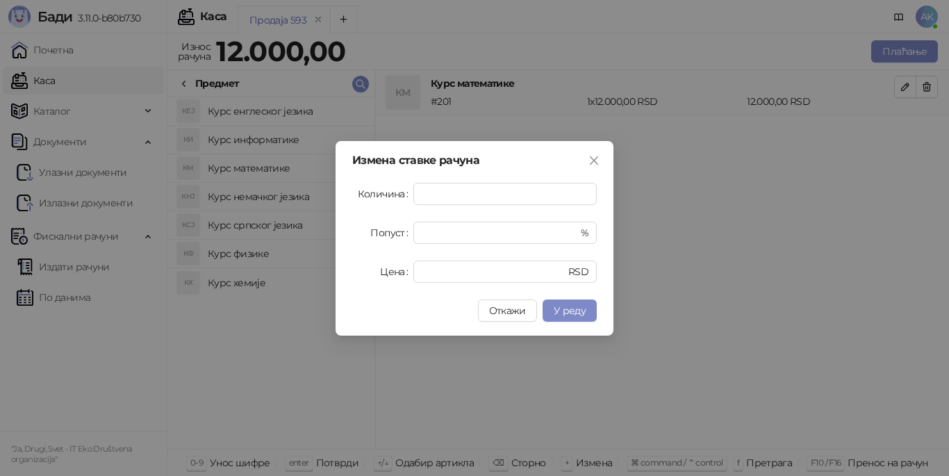
click at [690, 242] on div "Измена ставке рачуна Количина * Попуст * % Цена ***** RSD Откажи У реду" at bounding box center [474, 238] width 949 height 476
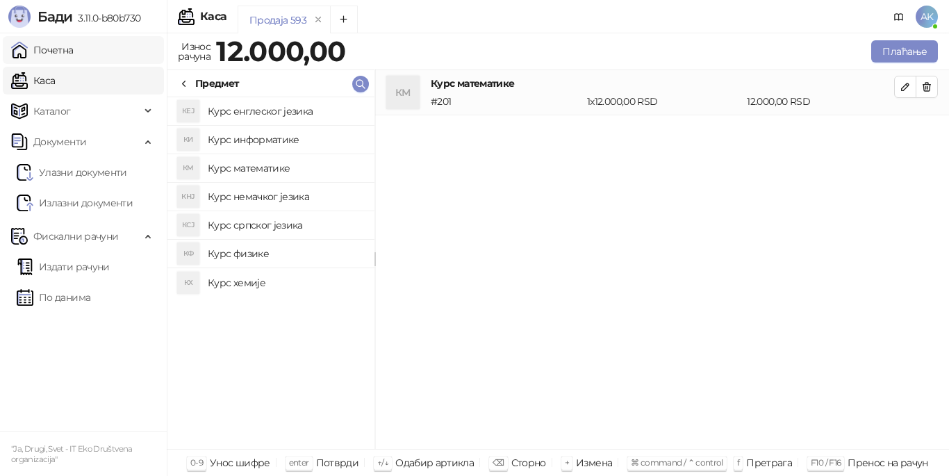
click at [74, 52] on link "Почетна" at bounding box center [42, 50] width 63 height 28
